Goal: Transaction & Acquisition: Purchase product/service

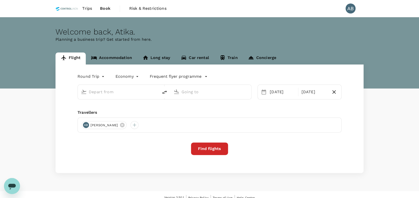
click at [261, 35] on div "Welcome back , [GEOGRAPHIC_DATA] ." at bounding box center [210, 31] width 308 height 9
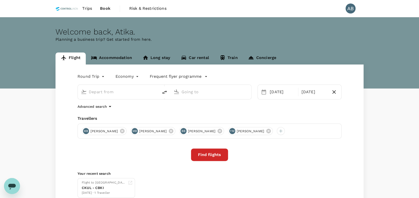
type input "[GEOGRAPHIC_DATA], [GEOGRAPHIC_DATA] (any)"
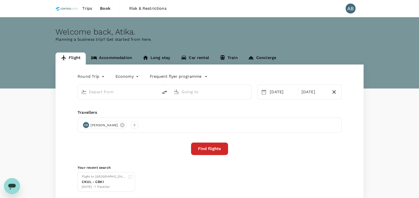
type input "[GEOGRAPHIC_DATA], [GEOGRAPHIC_DATA] (any)"
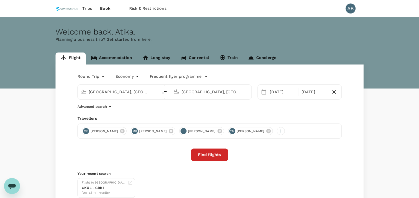
click at [217, 111] on div "Round Trip roundtrip Economy economy Frequent flyer programme [GEOGRAPHIC_DATA]…" at bounding box center [210, 135] width 308 height 141
click at [161, 109] on div "Advanced search" at bounding box center [210, 107] width 264 height 6
click at [125, 131] on icon at bounding box center [122, 131] width 5 height 5
click at [125, 131] on icon at bounding box center [123, 131] width 6 height 6
click at [120, 130] on icon at bounding box center [123, 131] width 6 height 6
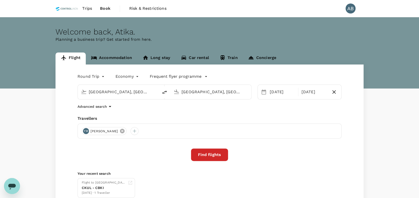
click at [125, 130] on icon at bounding box center [122, 131] width 5 height 5
click at [163, 120] on div "Travellers" at bounding box center [210, 119] width 264 height 6
drag, startPoint x: 206, startPoint y: 91, endPoint x: 212, endPoint y: 92, distance: 5.8
click at [206, 91] on input "[GEOGRAPHIC_DATA], [GEOGRAPHIC_DATA] (any)" at bounding box center [211, 92] width 59 height 8
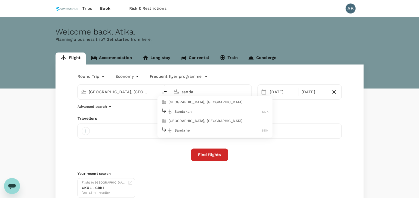
click at [205, 112] on p "Sandakan" at bounding box center [219, 111] width 88 height 5
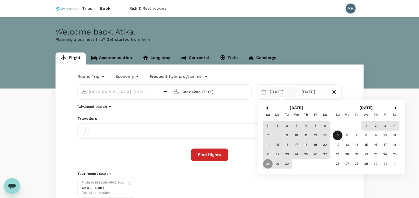
type input "Sandakan (SDK)"
click at [222, 110] on div "Round Trip roundtrip Economy economy Frequent flyer programme [GEOGRAPHIC_DATA]…" at bounding box center [210, 135] width 308 height 141
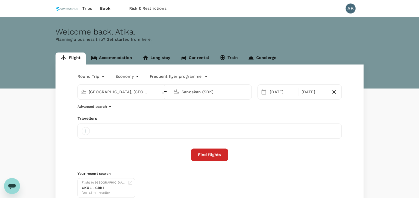
click at [86, 76] on body "Trips Book Risk & Restrictions AB Welcome back , [PERSON_NAME] . Planning a bus…" at bounding box center [209, 118] width 419 height 237
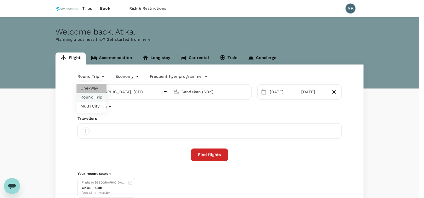
click at [87, 88] on li "One-Way" at bounding box center [92, 88] width 30 height 9
type input "oneway"
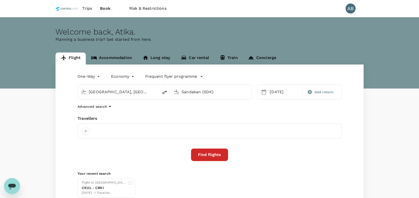
click at [131, 113] on div "One-Way oneway Economy economy Frequent flyer programme [GEOGRAPHIC_DATA], [GEO…" at bounding box center [210, 135] width 308 height 141
drag, startPoint x: 84, startPoint y: 131, endPoint x: 87, endPoint y: 132, distance: 2.6
click at [84, 131] on div at bounding box center [86, 131] width 8 height 8
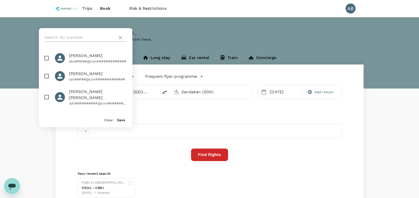
click at [74, 38] on input "text" at bounding box center [80, 38] width 71 height 8
type input "hair"
click at [46, 57] on input "checkbox" at bounding box center [47, 58] width 11 height 11
checkbox input "true"
click at [120, 120] on button "Save" at bounding box center [121, 120] width 8 height 4
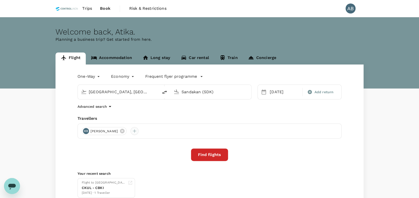
click at [139, 132] on div at bounding box center [135, 131] width 8 height 8
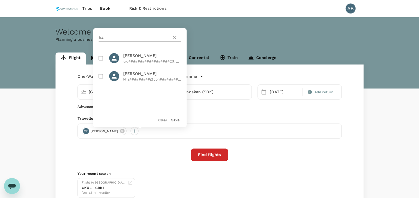
click at [122, 38] on input "hair" at bounding box center [134, 38] width 71 height 8
type input "[PERSON_NAME]"
click at [101, 60] on input "checkbox" at bounding box center [101, 58] width 11 height 11
checkbox input "true"
click at [175, 118] on button "Save" at bounding box center [175, 120] width 8 height 4
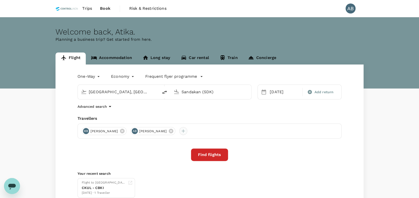
click at [187, 130] on div at bounding box center [183, 131] width 8 height 8
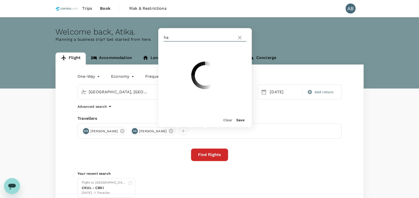
type input "h"
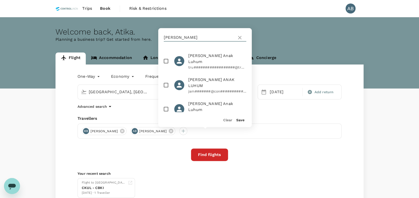
type input "[PERSON_NAME]"
click at [167, 58] on input "checkbox" at bounding box center [166, 61] width 11 height 11
checkbox input "true"
click at [240, 119] on button "Save" at bounding box center [240, 120] width 8 height 4
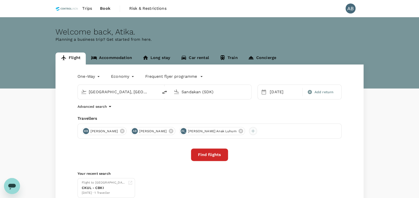
click at [257, 131] on div at bounding box center [253, 131] width 8 height 8
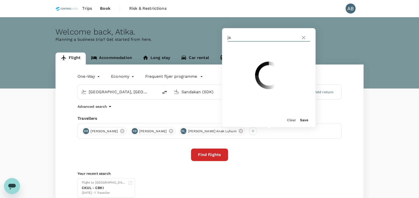
type input "j"
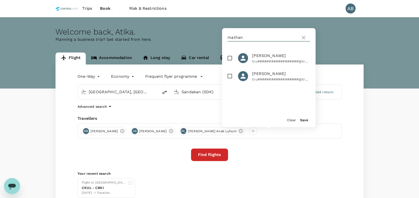
type input "mathan"
click at [225, 57] on input "checkbox" at bounding box center [230, 58] width 11 height 11
checkbox input "true"
click at [305, 120] on button "Save" at bounding box center [304, 120] width 8 height 4
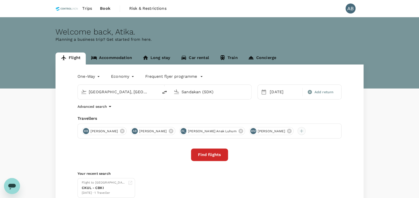
click at [306, 130] on div at bounding box center [302, 131] width 8 height 8
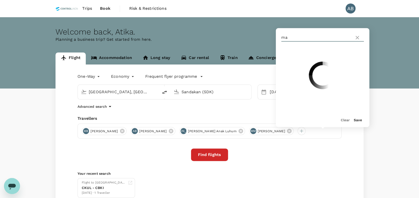
type input "m"
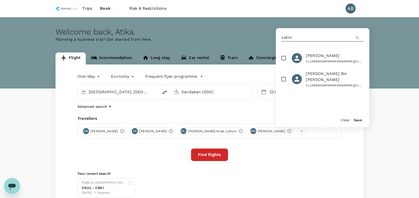
type input "zahin"
click at [282, 58] on input "checkbox" at bounding box center [283, 58] width 11 height 11
checkbox input "true"
click at [363, 121] on div "Clear Save" at bounding box center [321, 117] width 98 height 19
click at [359, 119] on button "Save" at bounding box center [358, 120] width 8 height 4
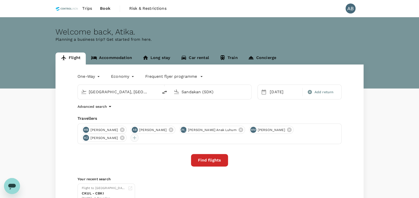
click at [139, 136] on div at bounding box center [135, 138] width 8 height 8
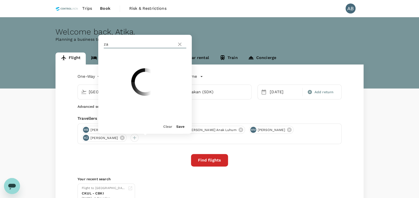
type input "z"
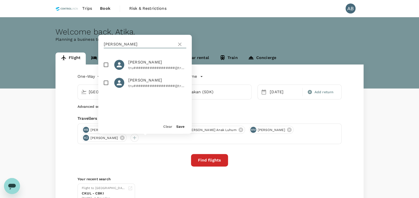
type input "[PERSON_NAME]"
click at [107, 64] on input "checkbox" at bounding box center [106, 65] width 11 height 11
checkbox input "true"
click at [181, 127] on button "Save" at bounding box center [180, 127] width 8 height 4
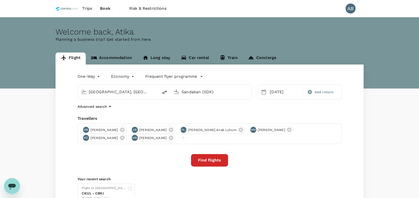
click at [271, 159] on div "Find flights" at bounding box center [210, 160] width 264 height 13
click at [247, 102] on div "One-Way oneway Economy economy Frequent flyer programme [GEOGRAPHIC_DATA], [GEO…" at bounding box center [210, 138] width 308 height 147
click at [209, 112] on div "One-Way oneway Economy economy Frequent flyer programme [GEOGRAPHIC_DATA], [GEO…" at bounding box center [210, 138] width 308 height 147
click at [220, 119] on div "Travellers" at bounding box center [210, 119] width 264 height 6
click at [305, 109] on div "Advanced search" at bounding box center [210, 107] width 264 height 6
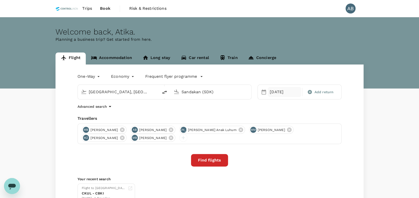
click at [270, 93] on div "[DATE]" at bounding box center [285, 92] width 34 height 10
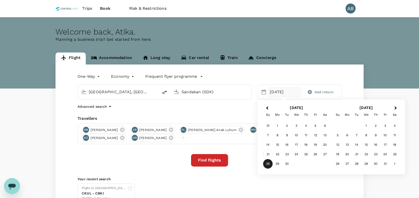
click at [271, 154] on div "21" at bounding box center [268, 155] width 10 height 10
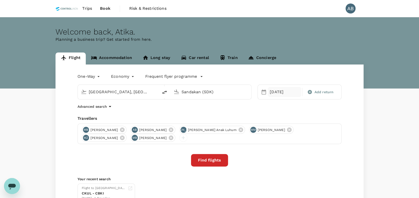
click at [296, 92] on div "[DATE]" at bounding box center [285, 92] width 34 height 10
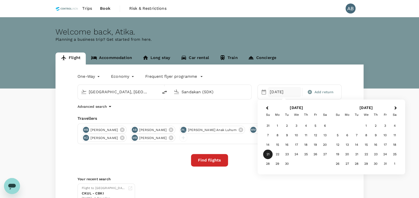
click at [269, 154] on div "21" at bounding box center [268, 155] width 10 height 10
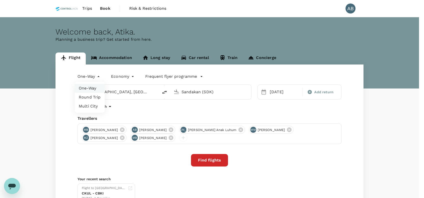
click at [94, 74] on body "Trips Book Risk & Restrictions AB Welcome back , [PERSON_NAME] . Planning a bus…" at bounding box center [212, 121] width 424 height 243
click at [94, 100] on li "Round Trip" at bounding box center [90, 97] width 30 height 9
type input "roundtrip"
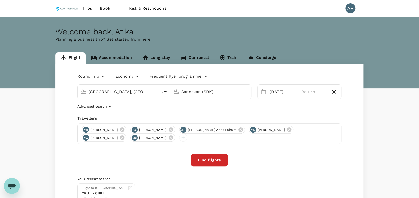
click at [318, 116] on div "Travellers" at bounding box center [210, 119] width 264 height 6
click at [314, 92] on p "Return" at bounding box center [314, 92] width 25 height 6
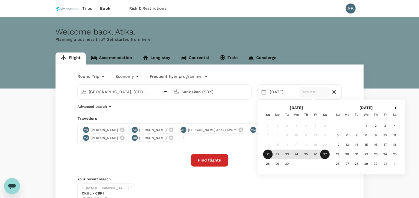
click at [323, 152] on div "27" at bounding box center [326, 155] width 10 height 10
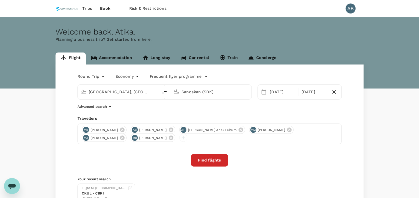
click at [312, 109] on div "Advanced search" at bounding box center [210, 107] width 264 height 6
click at [316, 107] on div "Advanced search" at bounding box center [210, 107] width 264 height 6
click at [250, 113] on div "Round Trip roundtrip Economy economy Frequent flyer programme [GEOGRAPHIC_DATA]…" at bounding box center [210, 138] width 308 height 147
click at [208, 159] on button "Find flights" at bounding box center [209, 160] width 37 height 13
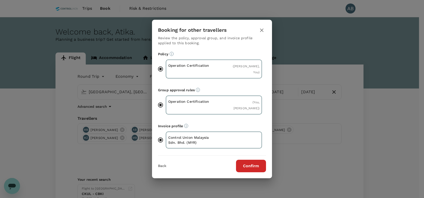
click at [250, 162] on button "Confirm" at bounding box center [251, 166] width 30 height 13
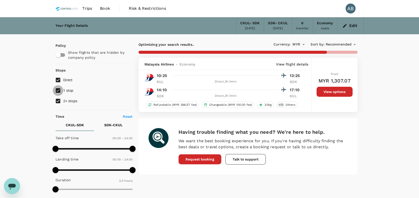
drag, startPoint x: 60, startPoint y: 89, endPoint x: 64, endPoint y: 101, distance: 13.1
click at [60, 89] on input "1 stop" at bounding box center [58, 90] width 11 height 11
checkbox input "false"
click at [60, 104] on input "2+ stops" at bounding box center [58, 101] width 11 height 11
checkbox input "false"
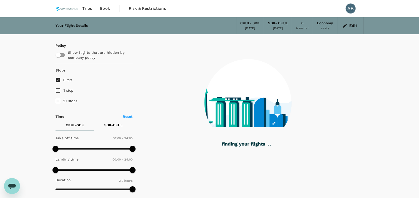
checkbox input "false"
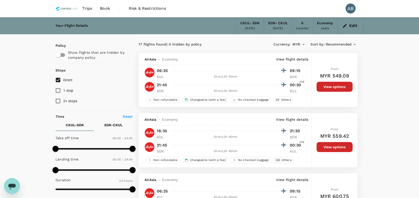
type input "690"
drag, startPoint x: 133, startPoint y: 147, endPoint x: 93, endPoint y: 149, distance: 40.3
click at [93, 149] on span at bounding box center [93, 149] width 6 height 6
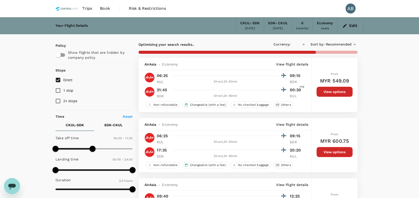
type input "MYR"
drag, startPoint x: 54, startPoint y: 170, endPoint x: 82, endPoint y: 172, distance: 28.3
click at [81, 171] on span at bounding box center [80, 170] width 6 height 6
type input "720"
drag, startPoint x: 80, startPoint y: 170, endPoint x: 94, endPoint y: 172, distance: 14.4
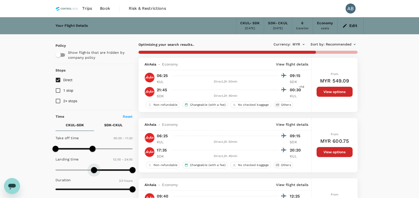
click at [94, 172] on span at bounding box center [94, 170] width 6 height 6
type input "1140"
drag, startPoint x: 130, startPoint y: 171, endPoint x: 117, endPoint y: 170, distance: 13.5
click at [117, 170] on span at bounding box center [118, 170] width 6 height 6
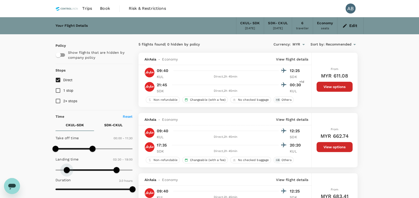
type input "0"
drag, startPoint x: 94, startPoint y: 170, endPoint x: 46, endPoint y: 169, distance: 47.8
type input "720"
drag, startPoint x: 119, startPoint y: 170, endPoint x: 94, endPoint y: 169, distance: 25.0
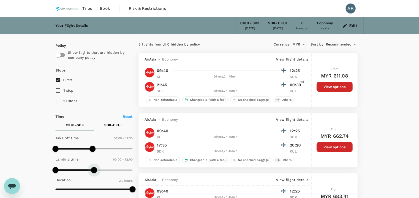
click at [94, 169] on span at bounding box center [94, 170] width 6 height 6
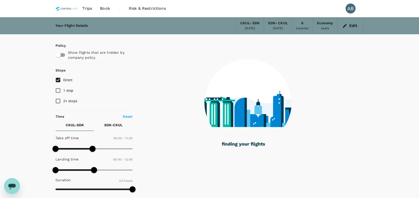
click at [115, 124] on p "SDK - CKUL" at bounding box center [113, 125] width 18 height 5
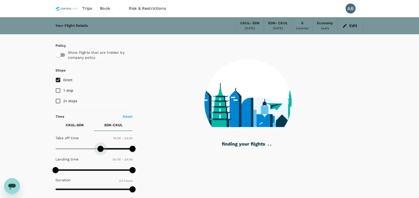
type input "720"
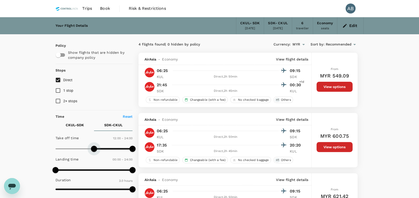
drag, startPoint x: 56, startPoint y: 148, endPoint x: 94, endPoint y: 150, distance: 38.3
click at [94, 150] on span at bounding box center [94, 149] width 6 height 6
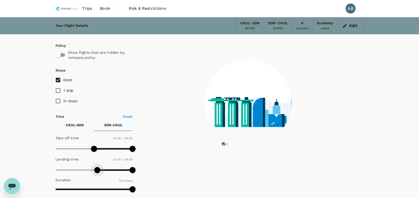
drag, startPoint x: 54, startPoint y: 169, endPoint x: 94, endPoint y: 166, distance: 40.1
click at [96, 167] on span at bounding box center [97, 170] width 6 height 6
type input "750"
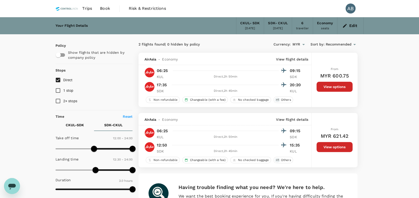
click at [72, 126] on p "CKUL - SDK" at bounding box center [75, 125] width 18 height 5
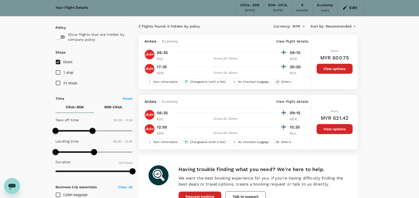
scroll to position [33, 0]
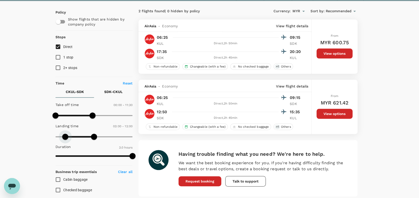
type input "390"
drag, startPoint x: 57, startPoint y: 136, endPoint x: 77, endPoint y: 137, distance: 20.1
click at [77, 137] on span at bounding box center [76, 137] width 6 height 6
type input "1110"
drag, startPoint x: 95, startPoint y: 138, endPoint x: 114, endPoint y: 139, distance: 19.8
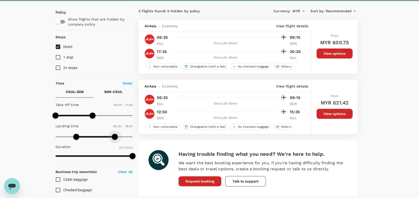
click at [114, 139] on span at bounding box center [115, 137] width 6 height 6
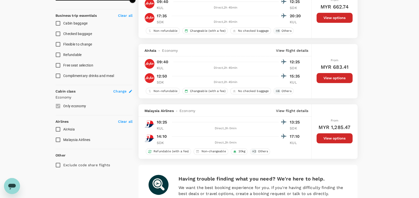
scroll to position [200, 0]
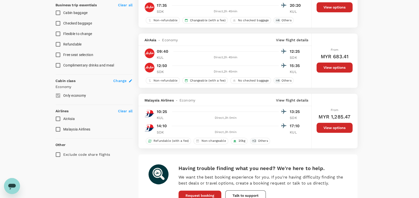
click at [344, 131] on button "View options" at bounding box center [335, 128] width 36 height 10
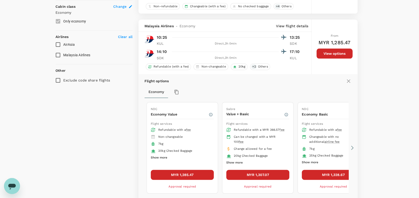
scroll to position [295, 0]
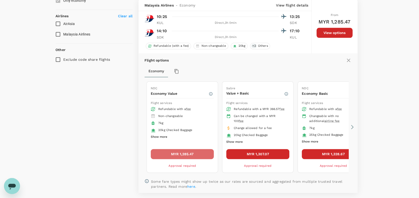
click at [179, 156] on button "MYR 1,285.47" at bounding box center [182, 154] width 63 height 10
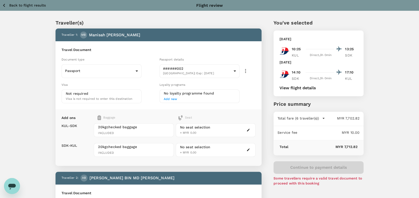
click at [142, 52] on h6 "Travel Document" at bounding box center [159, 50] width 194 height 6
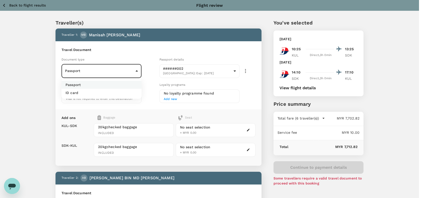
click at [89, 91] on li "ID card" at bounding box center [102, 93] width 80 height 8
type input "Id card"
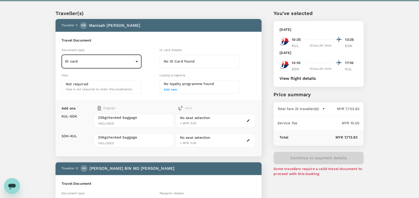
scroll to position [33, 0]
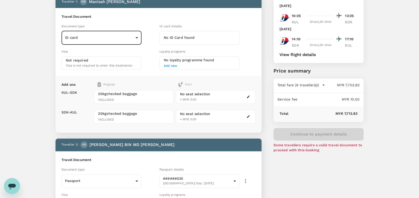
click at [154, 47] on div "Visa Not required Visa is not required to enter this destination" at bounding box center [109, 58] width 98 height 23
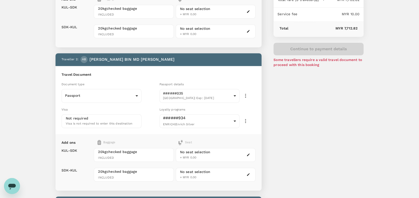
scroll to position [133, 0]
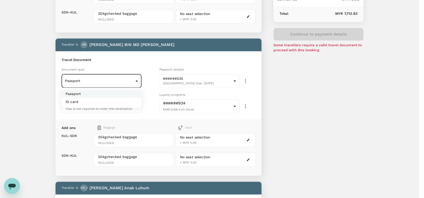
click at [87, 102] on li "ID card" at bounding box center [102, 102] width 80 height 8
type input "Id card"
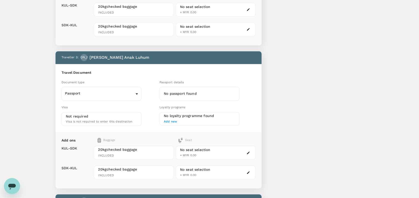
scroll to position [267, 0]
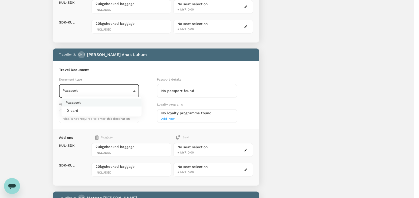
click at [96, 112] on li "ID card" at bounding box center [102, 111] width 80 height 8
type input "Id card"
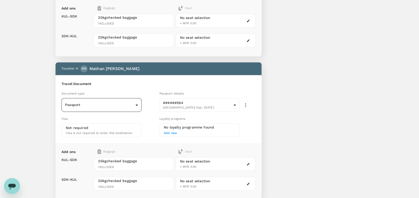
scroll to position [400, 0]
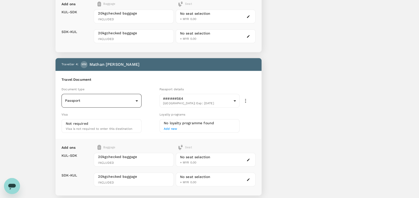
click at [136, 96] on body "Back to flight results Flight review Traveller(s) Traveller 1 : MB Manisah Bint…" at bounding box center [209, 73] width 419 height 947
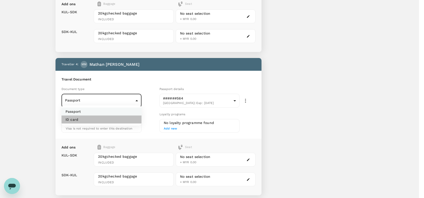
click at [83, 120] on li "ID card" at bounding box center [102, 120] width 80 height 8
type input "Id card"
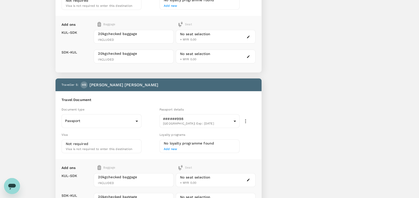
scroll to position [534, 0]
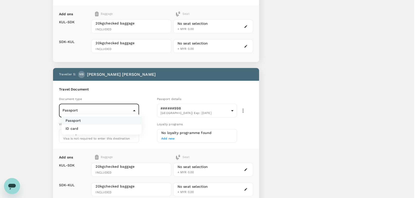
click at [78, 129] on p "ID card" at bounding box center [72, 128] width 13 height 5
type input "Id card"
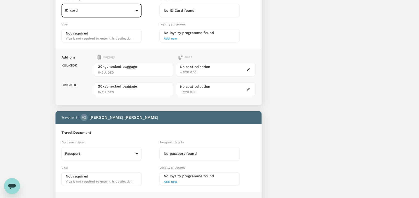
scroll to position [567, 0]
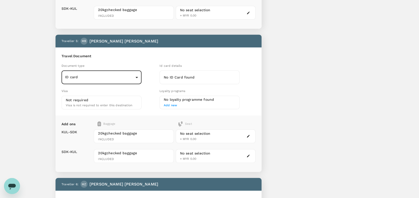
click at [171, 77] on div "No ID Card found" at bounding box center [200, 78] width 80 height 14
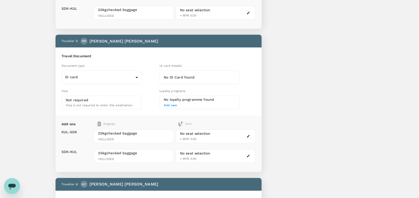
click at [177, 75] on h6 "No ID Card found" at bounding box center [200, 78] width 72 height 6
click at [197, 75] on h6 "No ID Card found" at bounding box center [200, 78] width 72 height 6
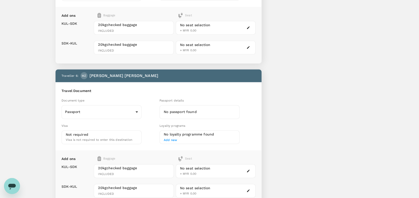
scroll to position [675, 0]
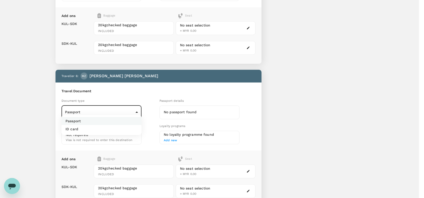
click at [76, 130] on p "ID card" at bounding box center [72, 129] width 13 height 5
type input "Id card"
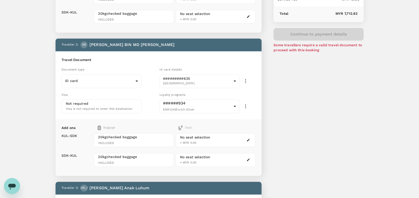
scroll to position [0, 0]
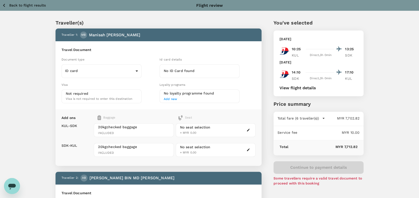
click at [5, 5] on icon "button" at bounding box center [4, 5] width 6 height 6
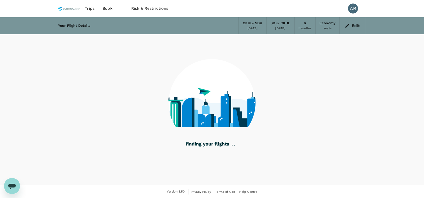
click at [348, 26] on icon "button" at bounding box center [348, 26] width 4 height 4
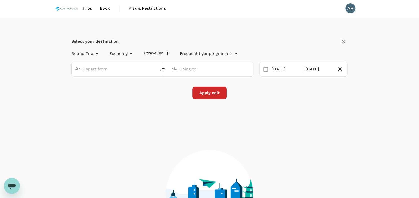
type input "[GEOGRAPHIC_DATA], [GEOGRAPHIC_DATA] (any)"
type input "Sandakan (SDK)"
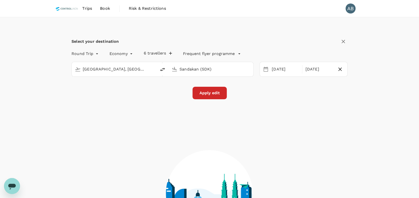
click at [154, 54] on button "6 travellers" at bounding box center [158, 53] width 28 height 5
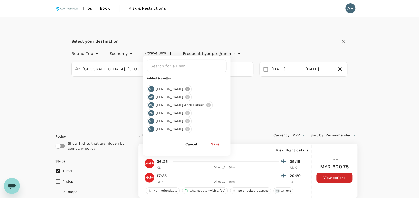
click at [190, 89] on icon at bounding box center [187, 89] width 5 height 5
drag, startPoint x: 191, startPoint y: 112, endPoint x: 194, endPoint y: 114, distance: 3.4
click at [190, 112] on icon at bounding box center [187, 113] width 5 height 5
click at [190, 105] on icon at bounding box center [187, 105] width 5 height 5
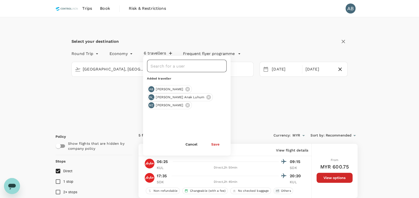
click at [173, 70] on input "text" at bounding box center [183, 66] width 68 height 10
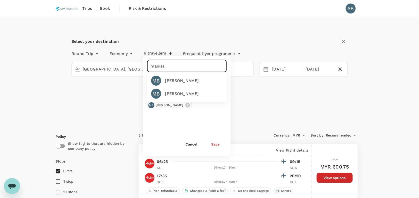
click at [176, 93] on div "[PERSON_NAME]" at bounding box center [182, 94] width 34 height 6
type input "[PERSON_NAME]"
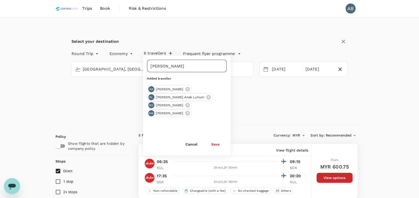
click at [206, 67] on input "[PERSON_NAME]" at bounding box center [183, 66] width 68 height 10
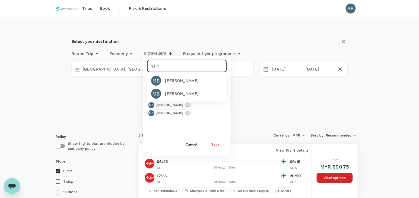
click at [193, 95] on div "[PERSON_NAME]" at bounding box center [182, 94] width 34 height 6
type input "[PERSON_NAME]"
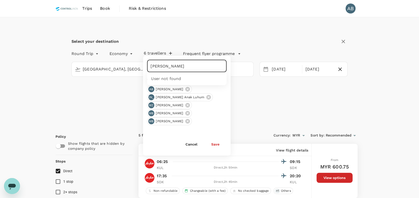
click at [197, 68] on input "[PERSON_NAME]" at bounding box center [183, 66] width 68 height 10
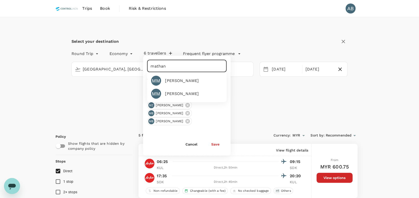
click at [187, 94] on div "[PERSON_NAME]" at bounding box center [182, 94] width 34 height 6
type input "[PERSON_NAME]"
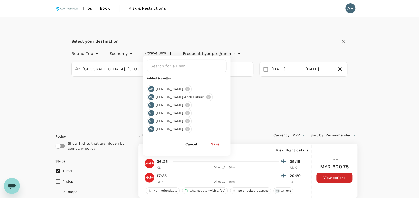
type input "[PERSON_NAME]"
click at [216, 143] on button "Save" at bounding box center [215, 144] width 22 height 10
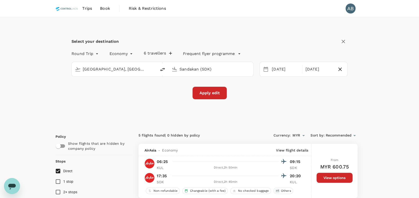
click at [294, 110] on div "Select your destination Round Trip roundtrip Economy economy 6 travellers Frequ…" at bounding box center [210, 71] width 308 height 108
click at [209, 95] on button "Apply edit" at bounding box center [210, 93] width 34 height 13
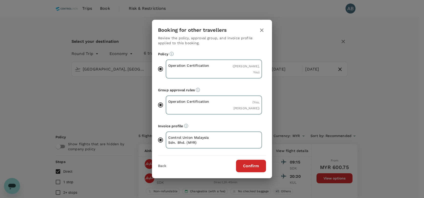
click at [253, 162] on button "Confirm" at bounding box center [251, 166] width 30 height 13
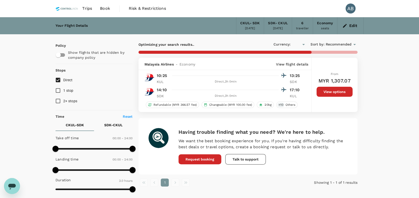
checkbox input "true"
type input "MYR"
type input "1045"
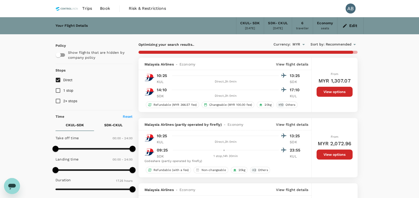
click at [326, 90] on button "View options" at bounding box center [335, 92] width 36 height 10
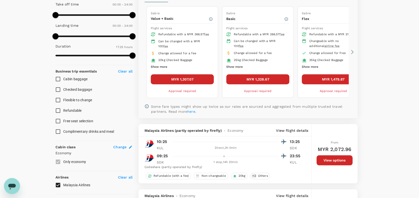
scroll to position [124, 0]
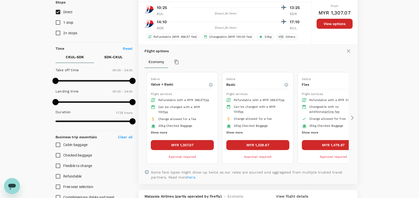
checkbox input "false"
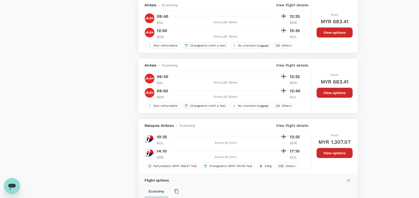
scroll to position [967, 0]
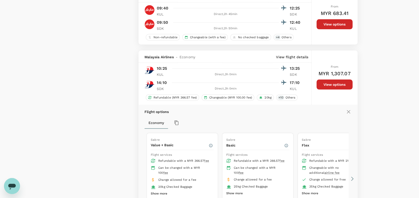
click at [337, 88] on button "View options" at bounding box center [335, 85] width 36 height 10
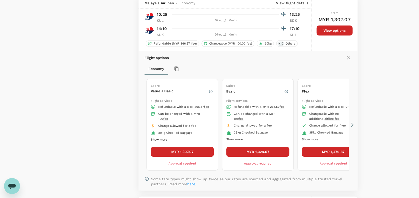
scroll to position [1023, 0]
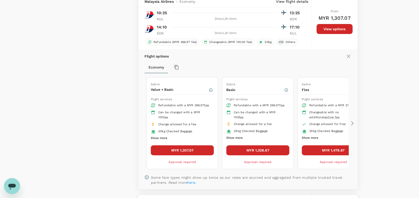
click at [194, 151] on button "MYR 1,307.07" at bounding box center [182, 150] width 63 height 10
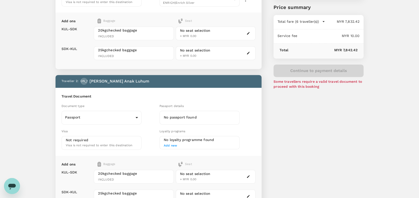
scroll to position [100, 0]
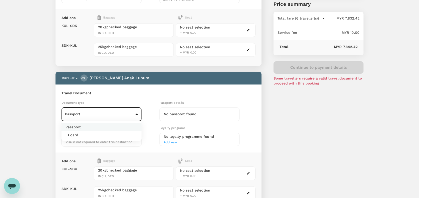
click at [101, 134] on li "ID card" at bounding box center [102, 135] width 80 height 8
type input "Id card"
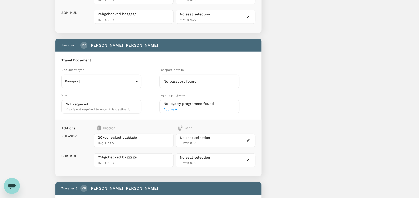
scroll to position [567, 0]
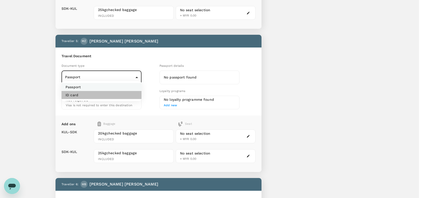
click at [91, 93] on li "ID card" at bounding box center [102, 95] width 80 height 8
type input "Id card"
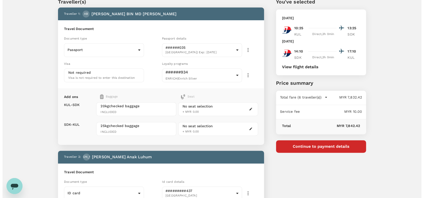
scroll to position [0, 0]
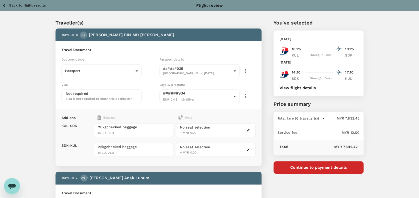
click at [302, 88] on button "View flight details" at bounding box center [298, 88] width 37 height 5
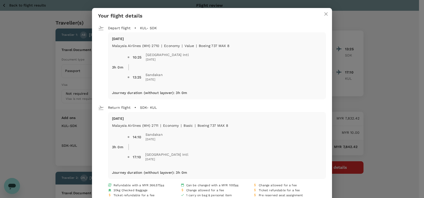
click at [324, 15] on icon "close" at bounding box center [326, 14] width 6 height 6
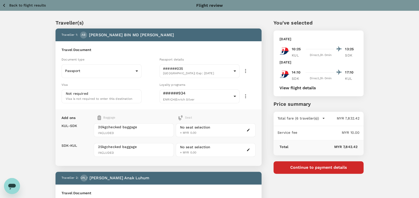
click at [4, 6] on icon "button" at bounding box center [4, 5] width 2 height 3
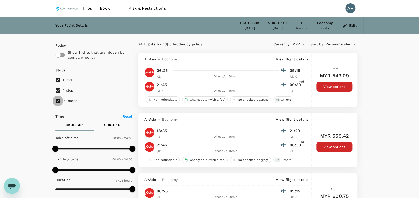
click at [58, 98] on input "2+ stops" at bounding box center [58, 101] width 11 height 11
checkbox input "false"
click at [58, 88] on input "1 stop" at bounding box center [58, 90] width 11 height 11
checkbox input "false"
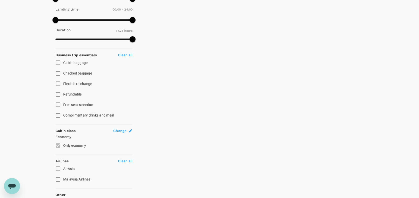
scroll to position [167, 0]
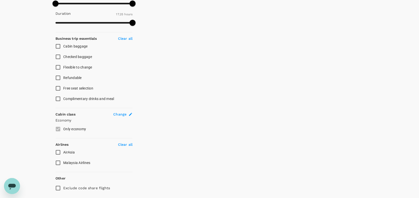
click at [60, 44] on input "Cabin baggage" at bounding box center [58, 46] width 11 height 11
checkbox input "true"
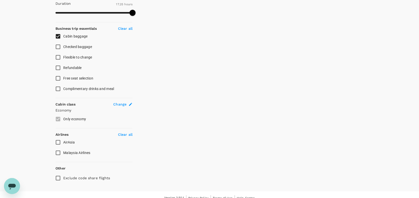
scroll to position [182, 0]
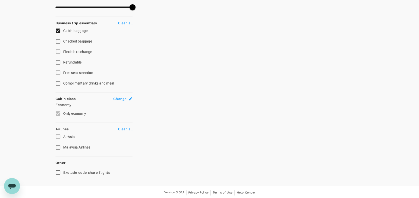
click at [56, 41] on input "Checked baggage" at bounding box center [58, 41] width 11 height 11
checkbox input "true"
click at [58, 146] on input "Malaysia Airlines" at bounding box center [58, 147] width 11 height 11
checkbox input "true"
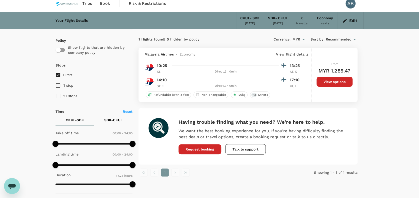
scroll to position [0, 0]
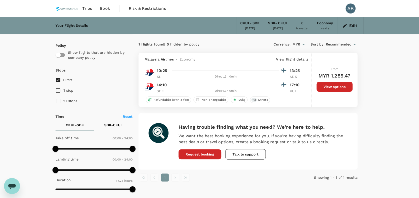
click at [333, 85] on button "View options" at bounding box center [335, 87] width 36 height 10
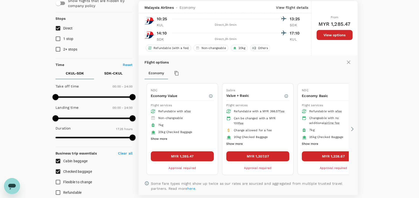
scroll to position [53, 0]
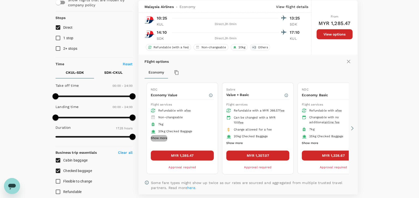
click at [161, 136] on button "Show more" at bounding box center [159, 138] width 17 height 7
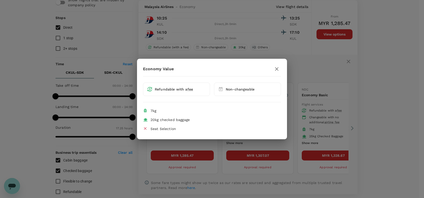
click at [275, 72] on icon "button" at bounding box center [277, 69] width 6 height 6
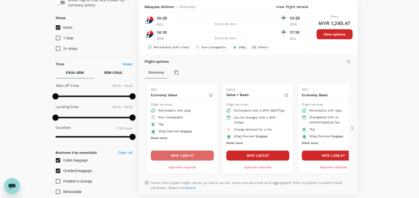
click at [194, 152] on button "MYR 1,285.47" at bounding box center [182, 156] width 63 height 10
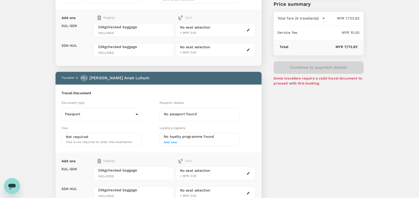
scroll to position [133, 0]
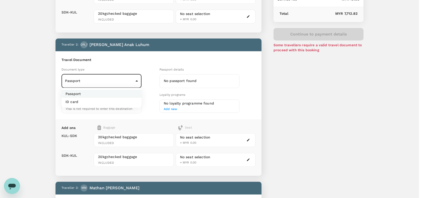
click at [107, 106] on li "ID card" at bounding box center [102, 102] width 80 height 8
type input "Id card"
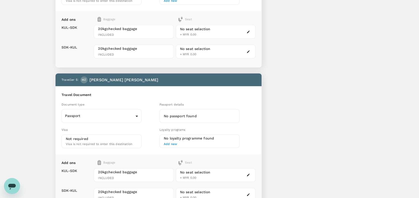
scroll to position [567, 0]
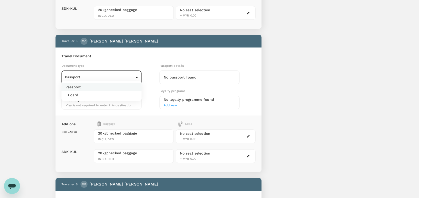
click at [107, 94] on li "ID card" at bounding box center [102, 95] width 80 height 8
type input "Id card"
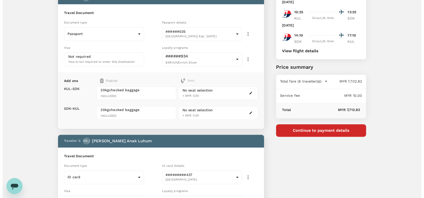
scroll to position [8, 0]
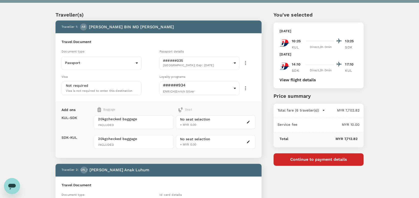
click at [304, 80] on button "View flight details" at bounding box center [298, 80] width 37 height 5
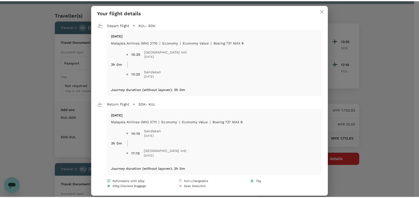
scroll to position [0, 0]
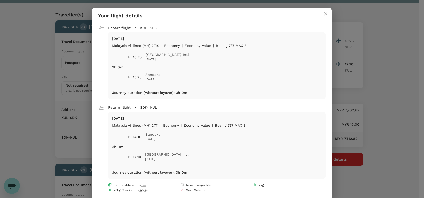
click at [391, 97] on div "Your flight details Depart flight KUL - SDK [DATE] Malaysia Airlines (MH) 2710 …" at bounding box center [212, 99] width 424 height 198
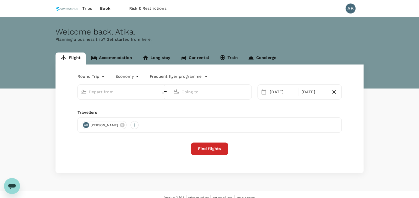
type input "[GEOGRAPHIC_DATA], [GEOGRAPHIC_DATA] (any)"
type input "Sandakan (SDK)"
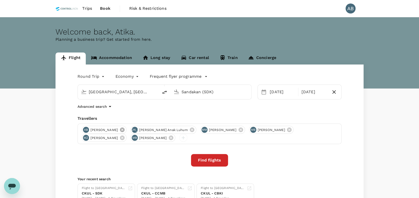
click at [125, 130] on icon at bounding box center [122, 130] width 5 height 5
click at [125, 136] on icon at bounding box center [122, 138] width 5 height 5
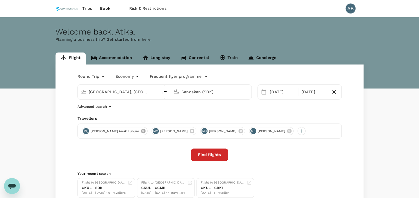
click at [141, 129] on icon at bounding box center [143, 131] width 5 height 5
click at [174, 129] on icon at bounding box center [171, 131] width 6 height 6
click at [173, 132] on icon at bounding box center [171, 131] width 5 height 5
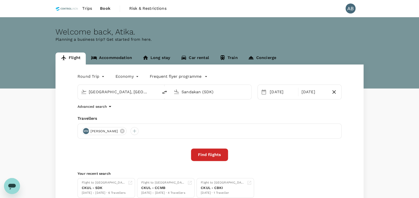
click at [188, 116] on div "Round Trip roundtrip Economy economy Frequent flyer programme [GEOGRAPHIC_DATA]…" at bounding box center [210, 135] width 308 height 141
click at [214, 93] on input "Sandakan (SDK)" at bounding box center [211, 92] width 59 height 8
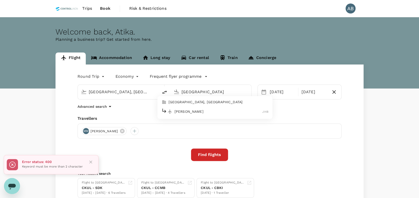
click at [226, 111] on p "Sultan Ismail Intl" at bounding box center [219, 111] width 88 height 5
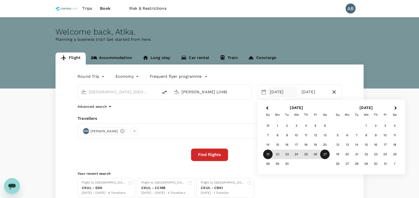
type input "Sultan Ismail Intl (JHB)"
click at [268, 154] on div "21" at bounding box center [268, 155] width 10 height 10
click at [322, 151] on div "27" at bounding box center [326, 155] width 10 height 10
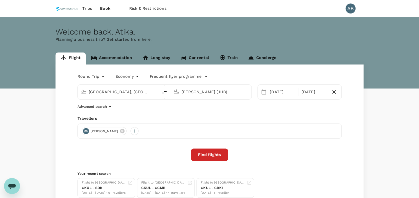
click at [249, 110] on div "Round Trip roundtrip Economy economy Frequent flyer programme Kuala Lumpur, Mal…" at bounding box center [210, 135] width 308 height 141
click at [175, 110] on div "Round Trip roundtrip Economy economy Frequent flyer programme Kuala Lumpur, Mal…" at bounding box center [210, 135] width 308 height 141
click at [166, 93] on icon "delete" at bounding box center [165, 92] width 6 height 6
type input "Sultan Ismail Intl (JHB)"
type input "[GEOGRAPHIC_DATA], [GEOGRAPHIC_DATA] (any)"
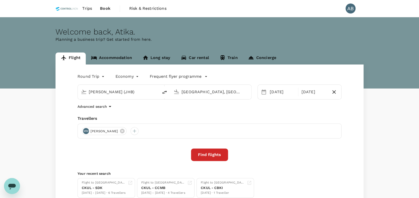
drag, startPoint x: 202, startPoint y: 118, endPoint x: 151, endPoint y: 115, distance: 51.7
click at [201, 118] on div "Travellers" at bounding box center [210, 119] width 264 height 6
click at [151, 109] on div "Advanced search" at bounding box center [210, 107] width 264 height 6
click at [169, 113] on div "Round Trip roundtrip Economy economy Frequent flyer programme Sultan Ismail Int…" at bounding box center [210, 135] width 308 height 141
click at [210, 114] on div "Round Trip roundtrip Economy economy Frequent flyer programme Sultan Ismail Int…" at bounding box center [210, 135] width 308 height 141
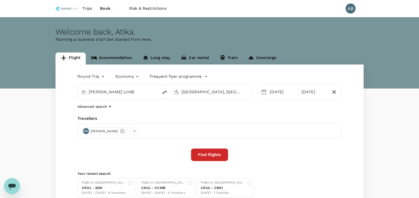
click at [216, 153] on button "Find flights" at bounding box center [209, 155] width 37 height 13
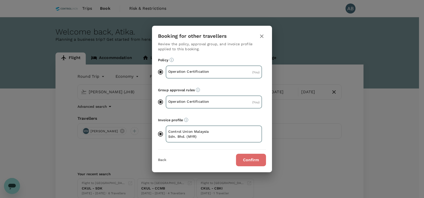
click at [246, 160] on button "Confirm" at bounding box center [251, 160] width 30 height 13
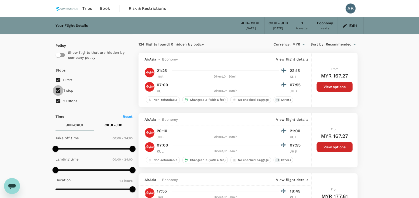
click at [59, 91] on input "1 stop" at bounding box center [58, 90] width 11 height 11
checkbox input "false"
drag, startPoint x: 58, startPoint y: 99, endPoint x: 60, endPoint y: 99, distance: 2.5
click at [57, 99] on input "2+ stops" at bounding box center [58, 101] width 11 height 11
checkbox input "false"
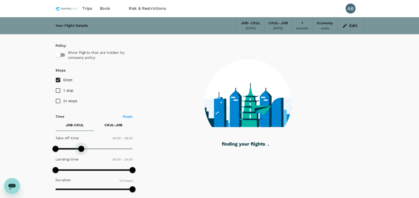
drag, startPoint x: 131, startPoint y: 147, endPoint x: 82, endPoint y: 148, distance: 49.8
click at [82, 148] on span at bounding box center [81, 149] width 6 height 6
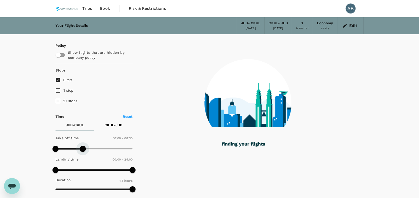
type input "600"
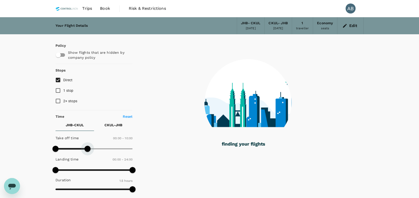
drag, startPoint x: 84, startPoint y: 148, endPoint x: 88, endPoint y: 149, distance: 4.6
click at [88, 149] on span at bounding box center [88, 149] width 6 height 6
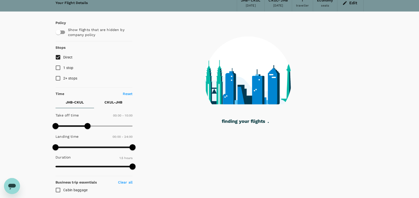
scroll to position [33, 0]
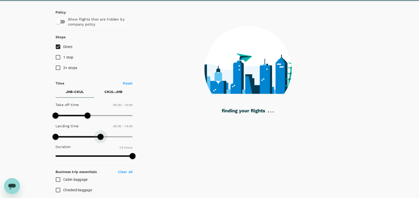
type input "870"
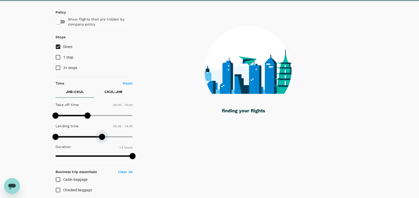
drag, startPoint x: 130, startPoint y: 138, endPoint x: 101, endPoint y: 139, distance: 29.1
click at [101, 139] on span at bounding box center [102, 137] width 6 height 6
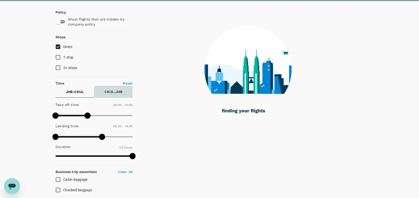
click at [118, 91] on p "CKUL - JHB" at bounding box center [114, 91] width 18 height 5
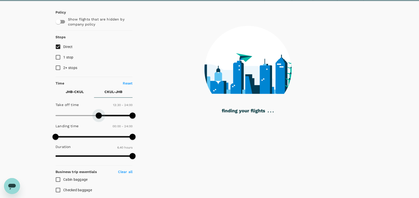
type input "750"
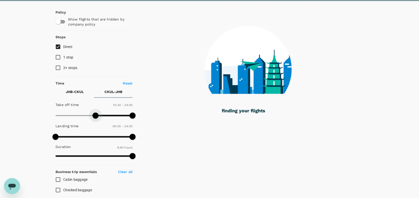
drag, startPoint x: 57, startPoint y: 115, endPoint x: 95, endPoint y: 117, distance: 38.6
click at [95, 117] on span at bounding box center [96, 116] width 6 height 6
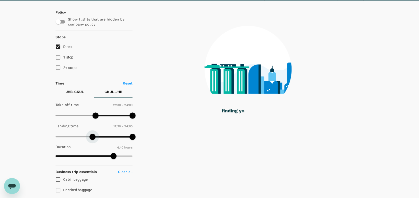
type input "750"
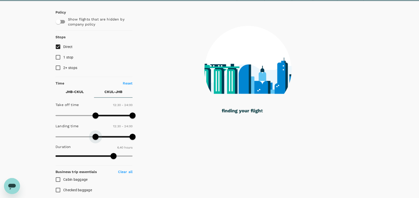
drag, startPoint x: 57, startPoint y: 137, endPoint x: 96, endPoint y: 137, distance: 38.8
click at [96, 137] on span at bounding box center [96, 137] width 6 height 6
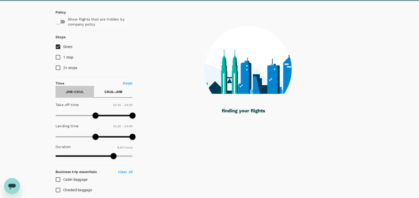
click at [78, 94] on button "JHB - CKUL" at bounding box center [75, 92] width 39 height 12
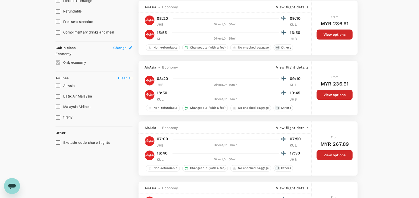
scroll to position [233, 0]
click at [58, 104] on input "Malaysia Airlines" at bounding box center [58, 106] width 11 height 11
checkbox input "true"
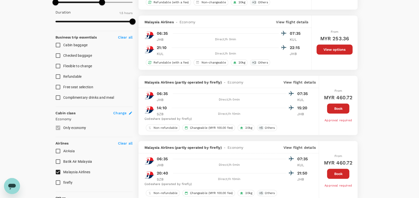
scroll to position [136, 0]
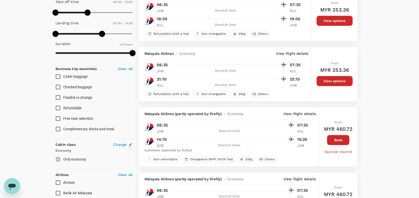
drag, startPoint x: 62, startPoint y: 74, endPoint x: 61, endPoint y: 78, distance: 3.8
click at [61, 75] on input "Cabin baggage" at bounding box center [58, 76] width 11 height 11
checkbox input "true"
drag, startPoint x: 58, startPoint y: 87, endPoint x: 64, endPoint y: 88, distance: 6.1
click at [58, 87] on input "Checked baggage" at bounding box center [58, 87] width 11 height 11
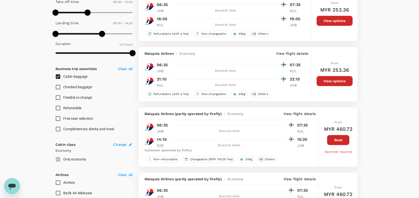
checkbox input "true"
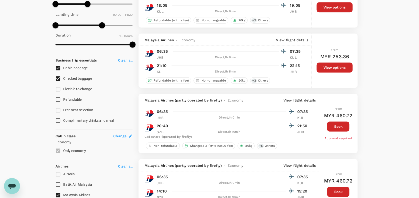
scroll to position [135, 0]
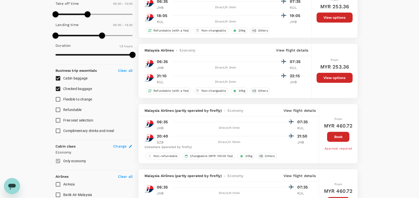
click at [401, 97] on div "Your Flight Details JHB - CKUL 21 Sep 2025 CKUL - JHB 27 Sep 2025 1 traveller E…" at bounding box center [209, 100] width 419 height 435
click at [393, 55] on div "Your Flight Details JHB - CKUL 21 Sep 2025 CKUL - JHB 27 Sep 2025 1 traveller E…" at bounding box center [209, 100] width 419 height 435
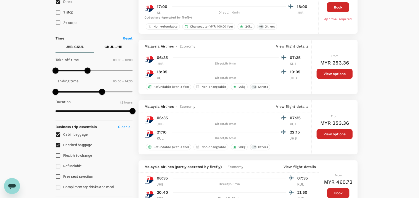
scroll to position [68, 0]
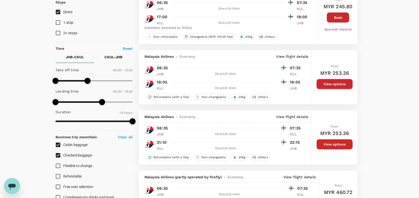
click at [111, 58] on p "CKUL - JHB" at bounding box center [114, 57] width 18 height 5
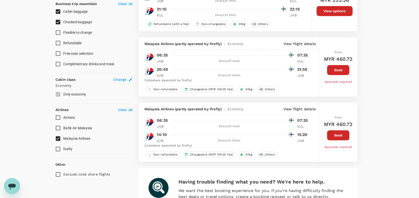
scroll to position [168, 0]
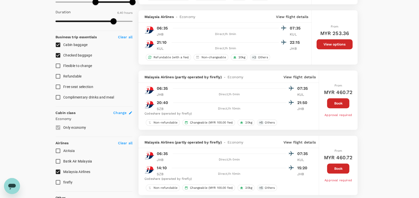
drag, startPoint x: 384, startPoint y: 99, endPoint x: 367, endPoint y: 147, distance: 50.3
click at [384, 99] on div "Your Flight Details JHB - CKUL 21 Sep 2025 CKUL - JHB 27 Sep 2025 1 traveller E…" at bounding box center [209, 66] width 419 height 435
click at [403, 32] on div "Your Flight Details JHB - CKUL 21 Sep 2025 CKUL - JHB 27 Sep 2025 1 traveller E…" at bounding box center [209, 66] width 419 height 435
click at [386, 121] on div "Your Flight Details JHB - CKUL 21 Sep 2025 CKUL - JHB 27 Sep 2025 1 traveller E…" at bounding box center [209, 66] width 419 height 435
click at [339, 106] on button "Book" at bounding box center [338, 103] width 22 height 10
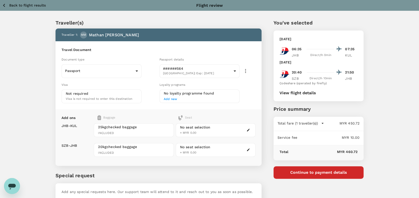
click at [375, 106] on div "Traveller(s) Traveller 1 : MM Mathan Mahalingam Travel Document Document type P…" at bounding box center [209, 113] width 419 height 205
click at [305, 95] on button "View flight details" at bounding box center [298, 93] width 37 height 5
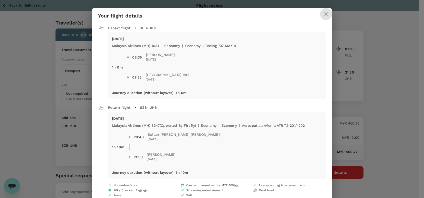
click at [324, 15] on icon "close" at bounding box center [326, 14] width 6 height 6
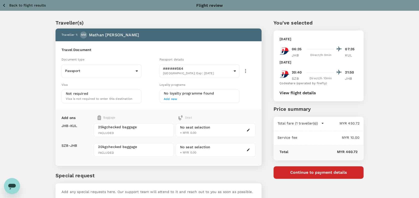
click at [336, 21] on p "You've selected" at bounding box center [319, 23] width 90 height 8
click at [402, 23] on div "Traveller(s) Traveller 1 : MM Mathan Mahalingam Travel Document Document type P…" at bounding box center [209, 113] width 419 height 205
click at [393, 31] on div "Traveller(s) Traveller 1 : MM Mathan Mahalingam Travel Document Document type P…" at bounding box center [209, 113] width 419 height 205
